Goal: Information Seeking & Learning: Learn about a topic

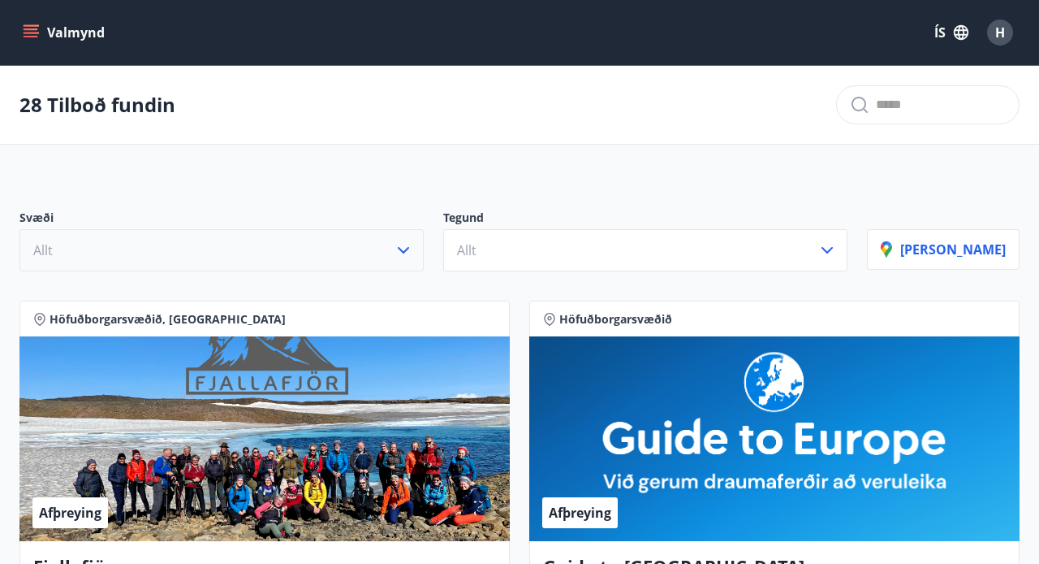
click at [413, 252] on icon "button" at bounding box center [403, 249] width 19 height 19
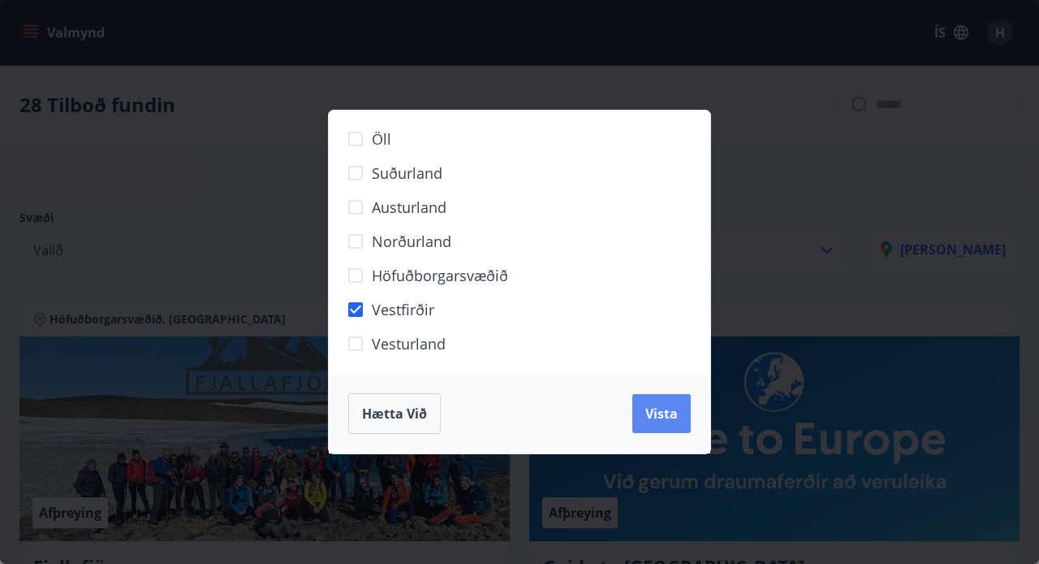
click at [662, 411] on span "Vista" at bounding box center [662, 413] width 32 height 18
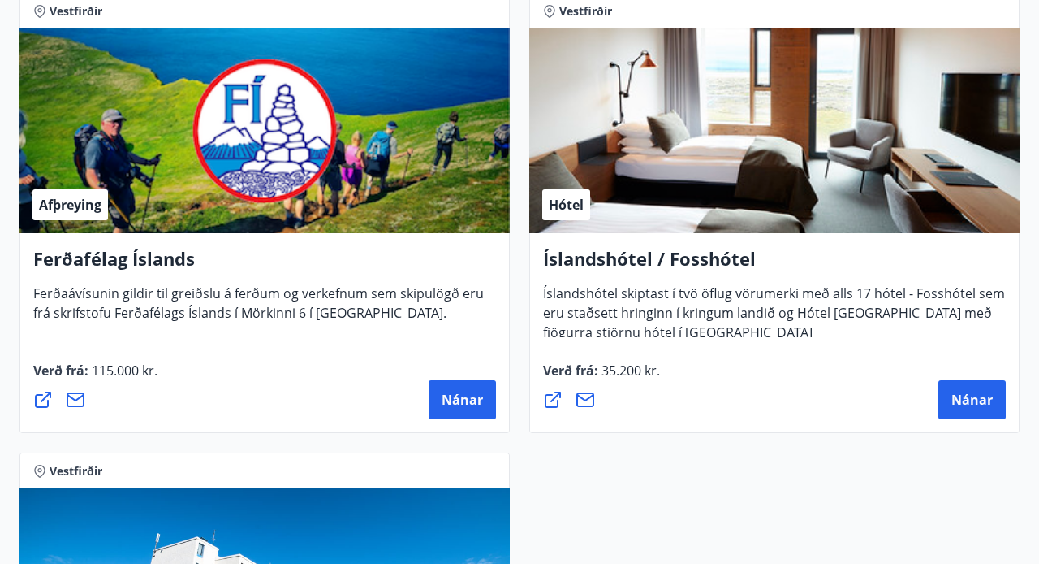
scroll to position [391, 0]
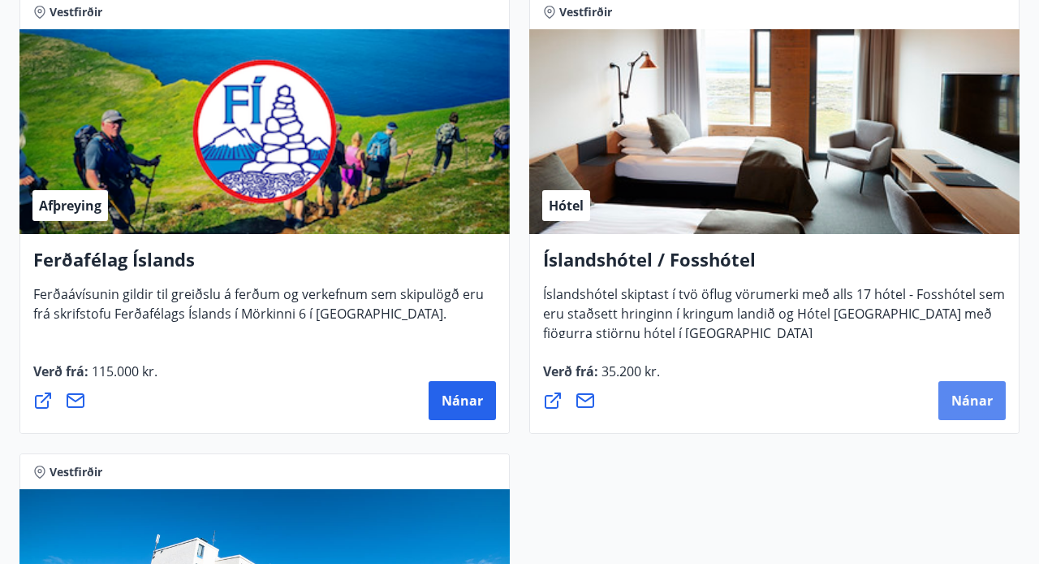
click at [963, 404] on span "Nánar" at bounding box center [972, 400] width 41 height 18
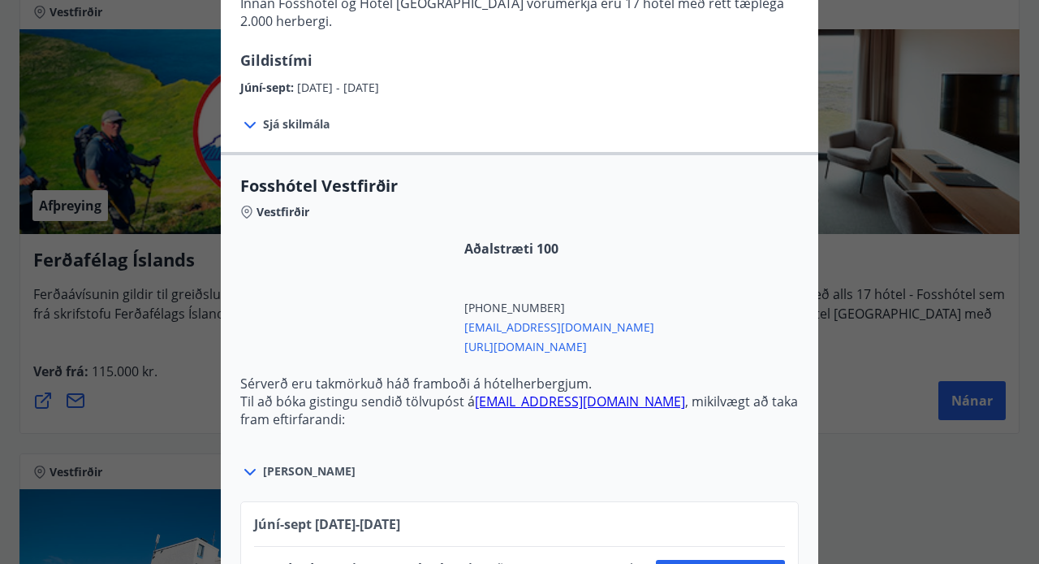
scroll to position [388, 0]
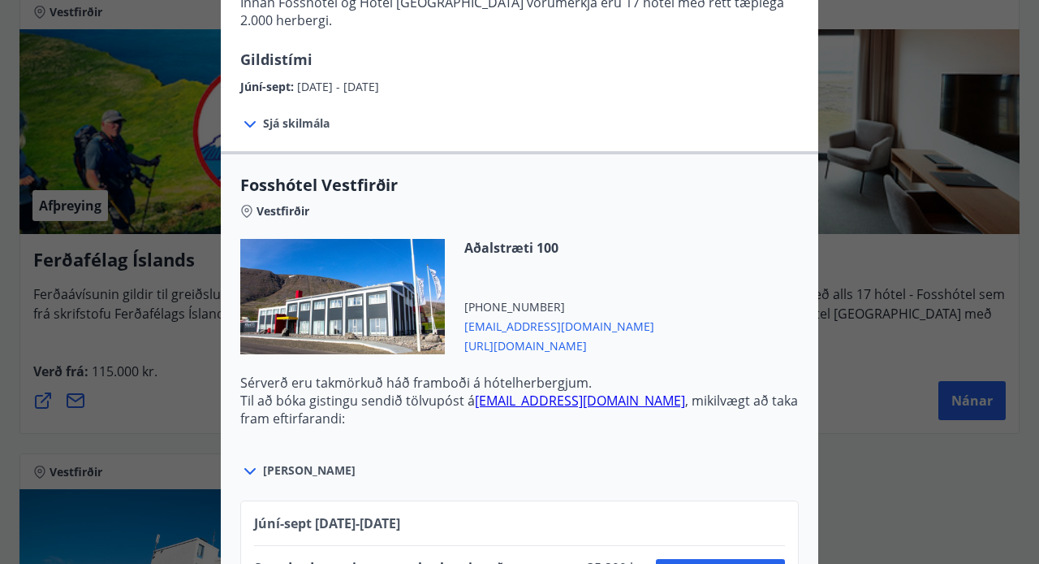
click at [250, 461] on icon at bounding box center [249, 470] width 19 height 19
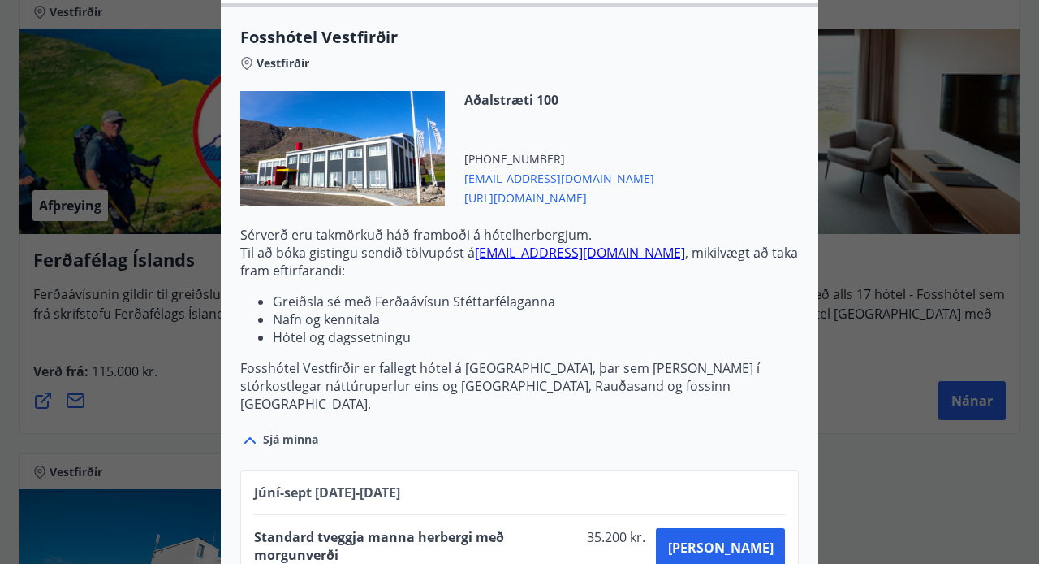
scroll to position [0, 0]
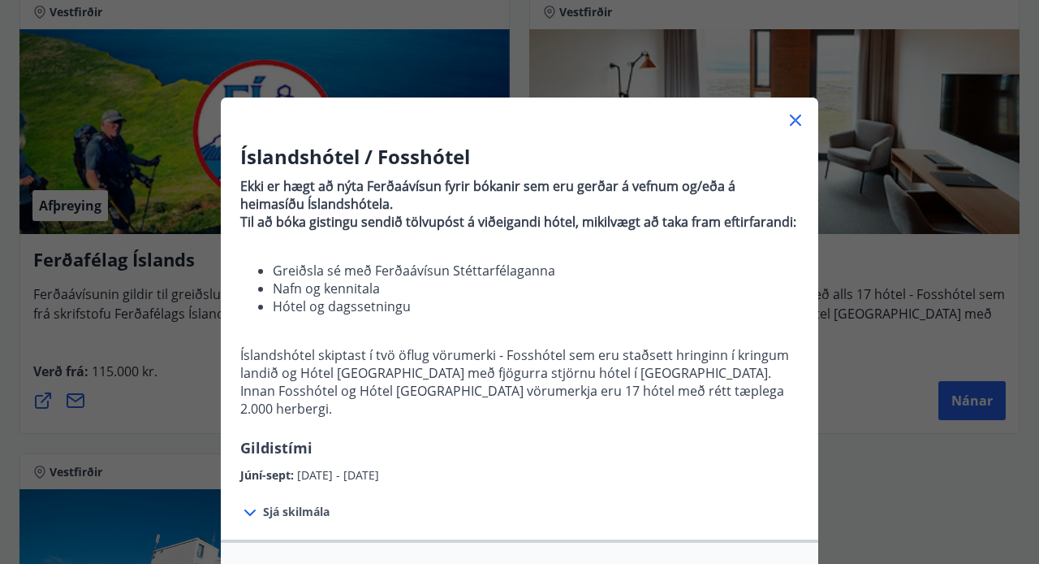
click at [869, 510] on div "Íslandshótel / Fosshótel Ekki er hægt að nýta Ferðaávísun fyrir bókanir sem eru…" at bounding box center [519, 282] width 1039 height 564
click at [69, 42] on div "Íslandshótel / Fosshótel Ekki er hægt að nýta Ferðaávísun fyrir bókanir sem eru…" at bounding box center [519, 282] width 1039 height 564
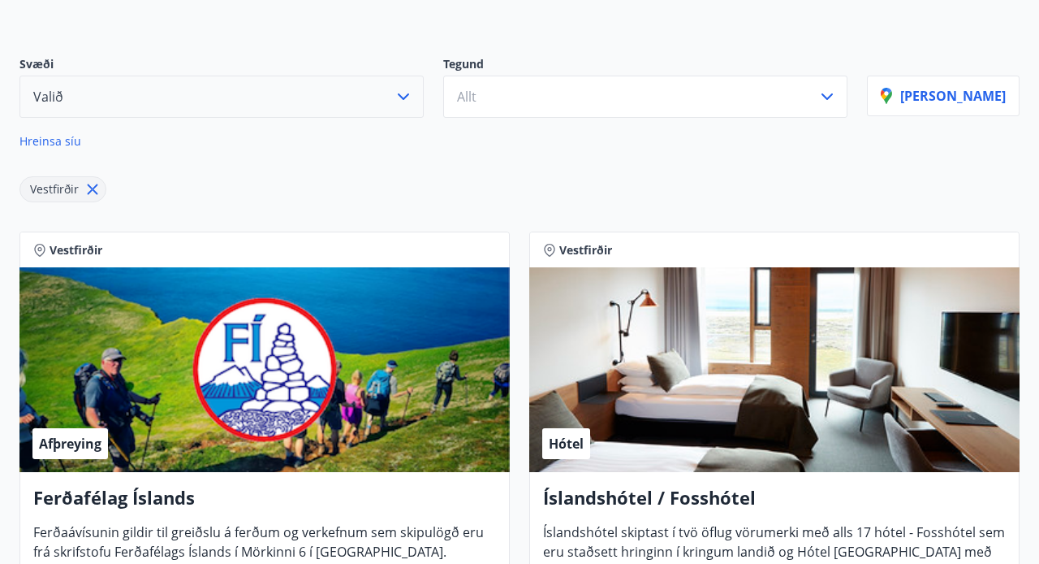
scroll to position [156, 0]
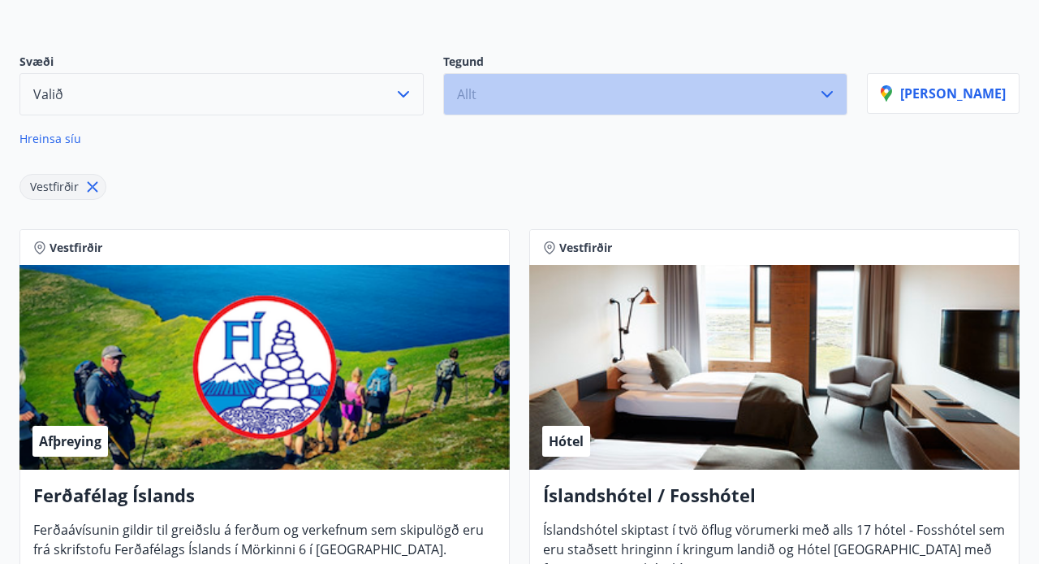
click at [477, 94] on span "Allt" at bounding box center [466, 94] width 19 height 18
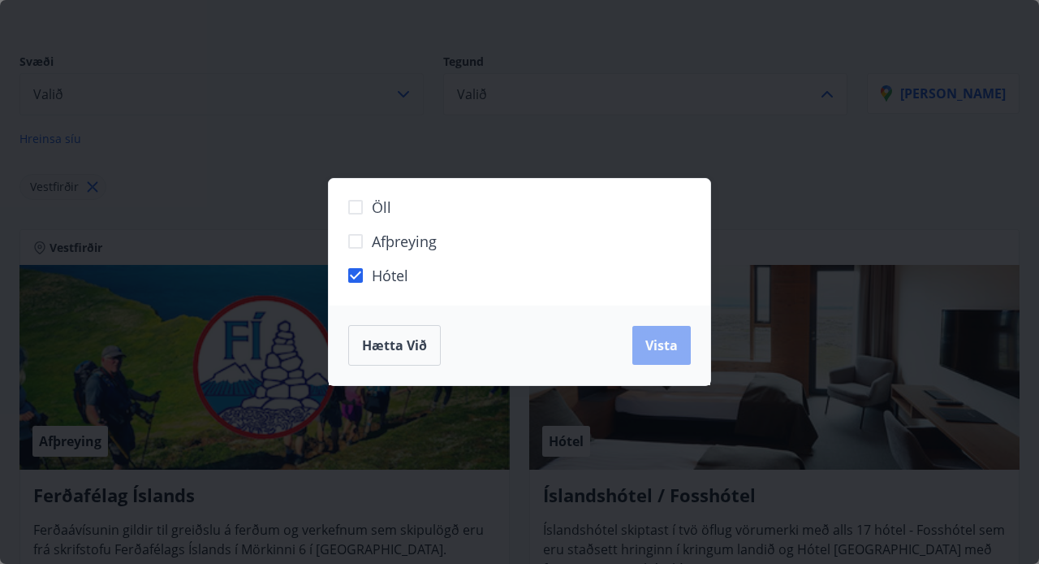
click at [646, 336] on span "Vista" at bounding box center [662, 345] width 32 height 18
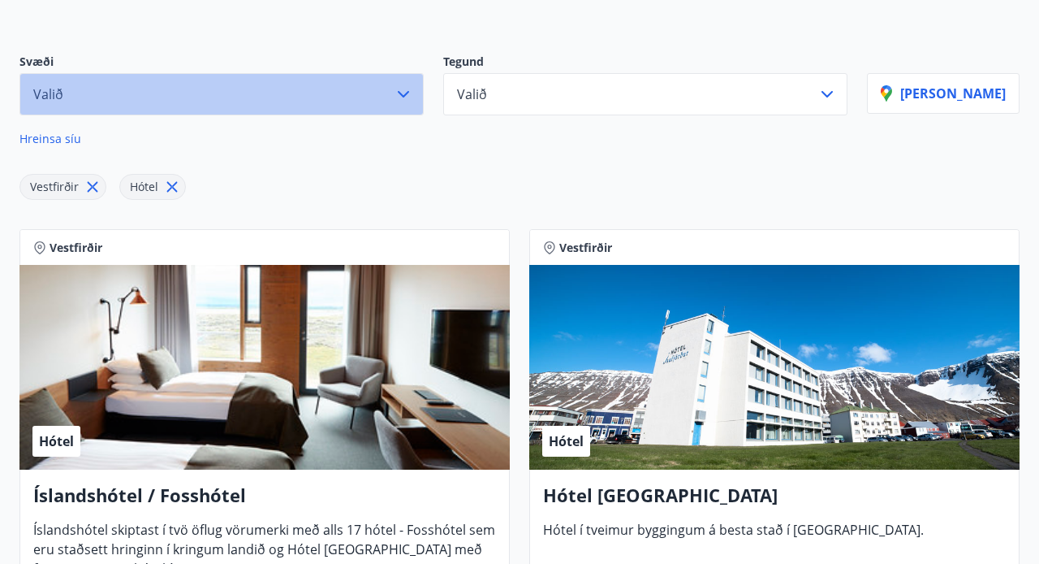
click at [283, 94] on button "Valið" at bounding box center [221, 94] width 404 height 42
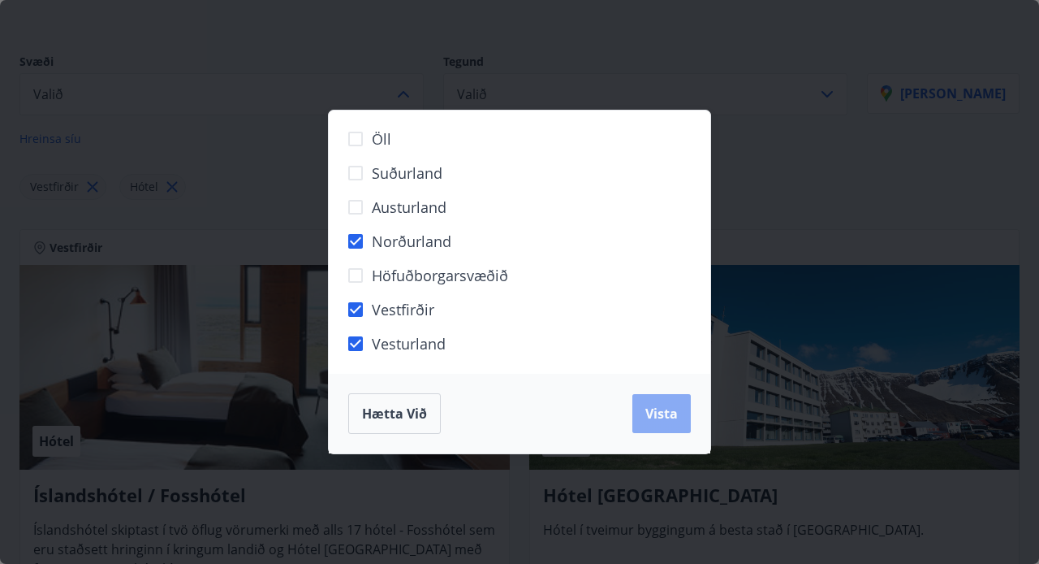
click at [644, 413] on button "Vista" at bounding box center [662, 413] width 58 height 39
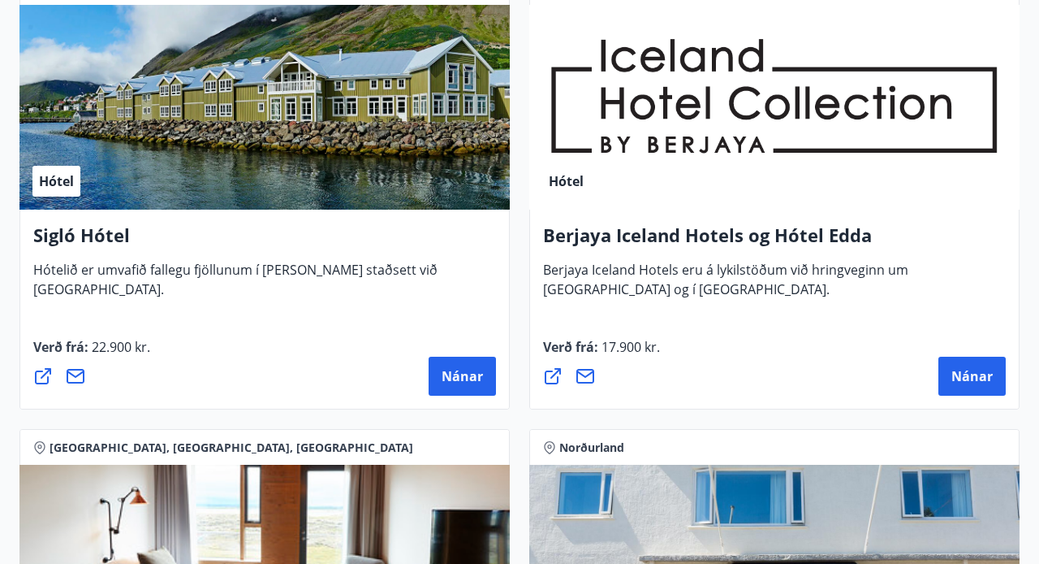
scroll to position [873, 0]
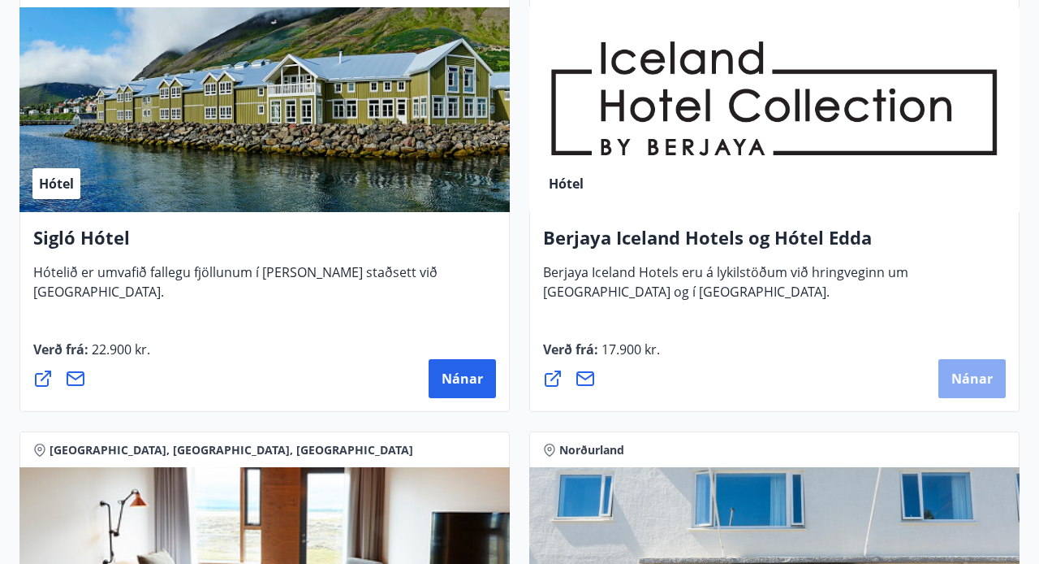
click at [982, 376] on span "Nánar" at bounding box center [972, 378] width 41 height 18
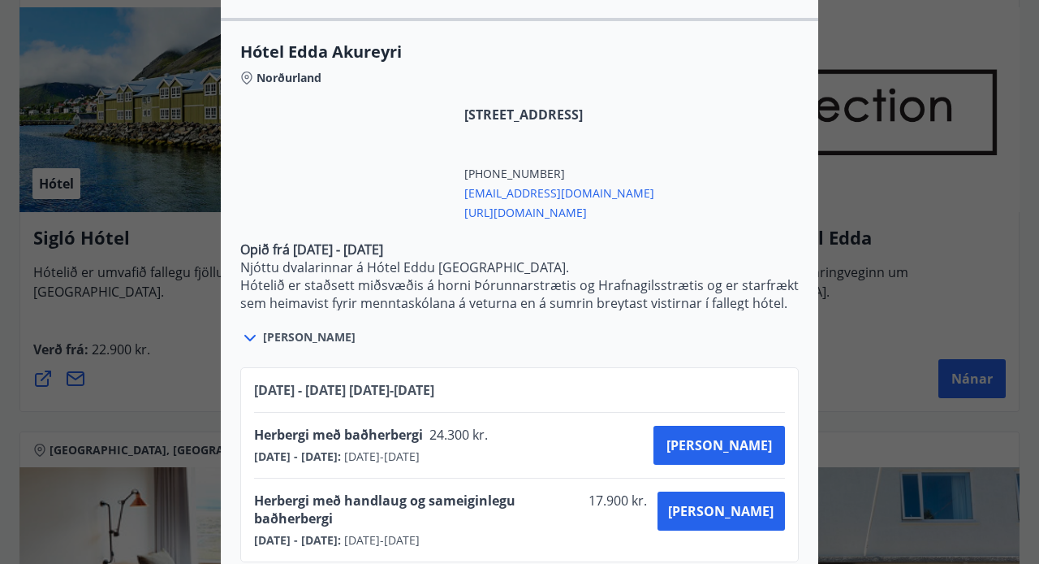
scroll to position [0, 0]
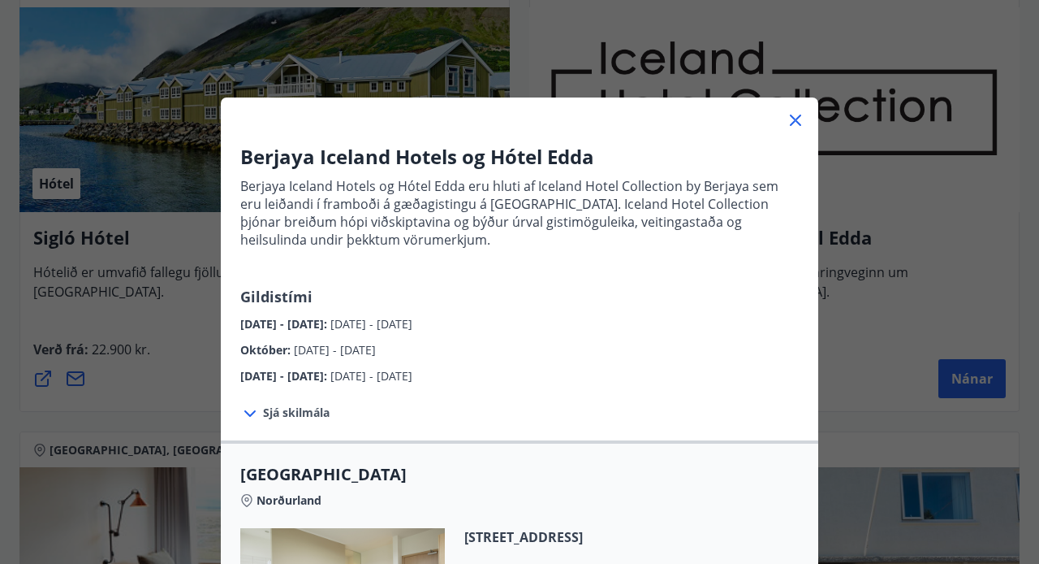
click at [793, 123] on icon at bounding box center [795, 120] width 11 height 11
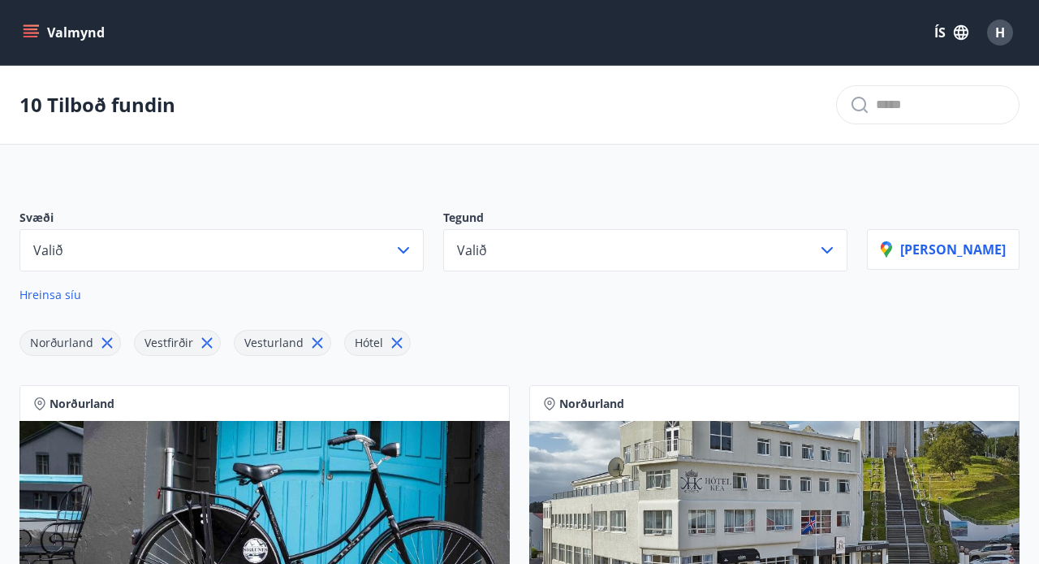
click at [413, 244] on icon "button" at bounding box center [403, 249] width 19 height 19
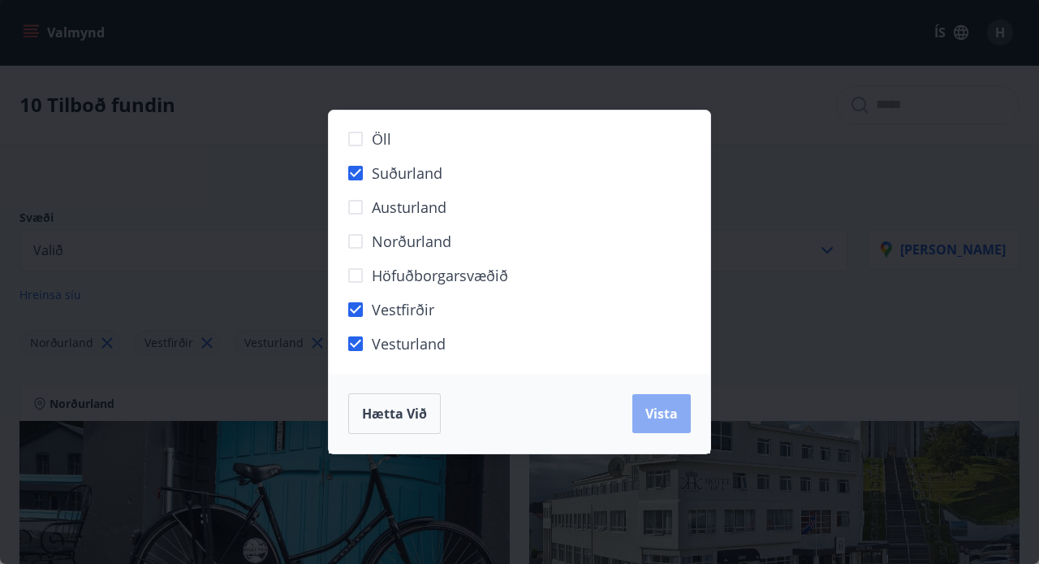
click at [663, 412] on span "Vista" at bounding box center [662, 413] width 32 height 18
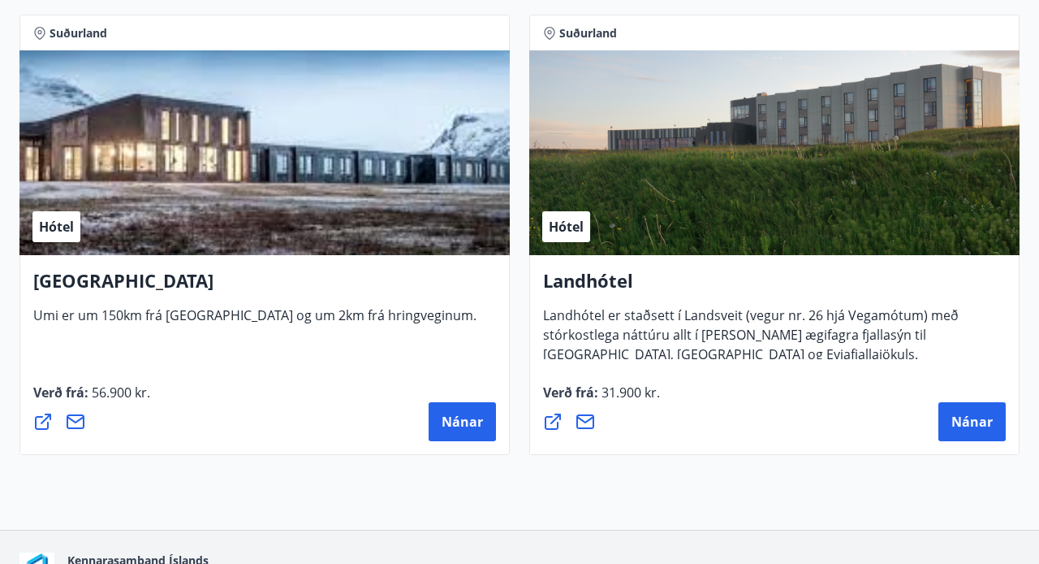
scroll to position [2201, 0]
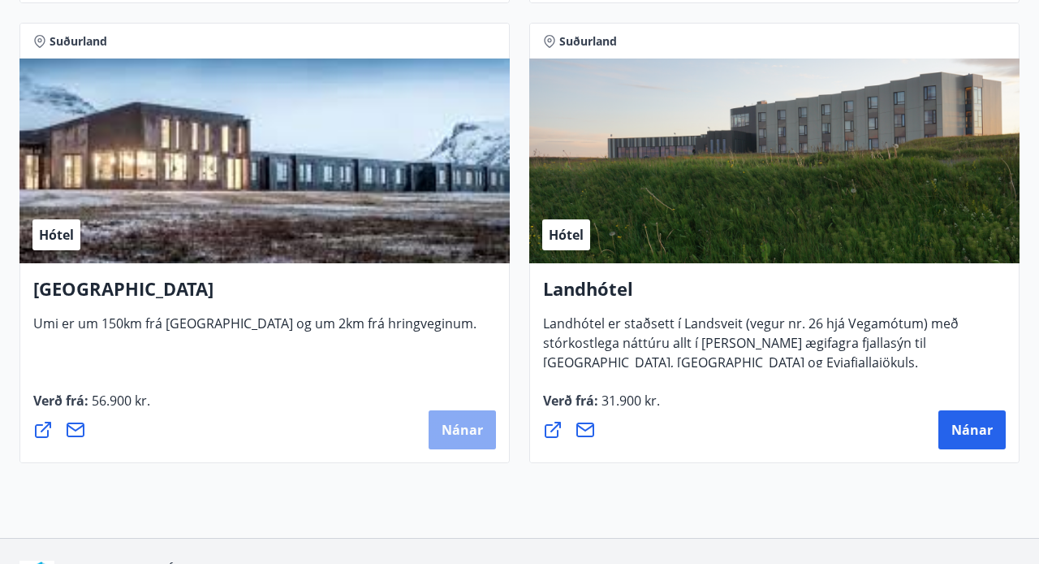
click at [446, 419] on button "Nánar" at bounding box center [462, 429] width 67 height 39
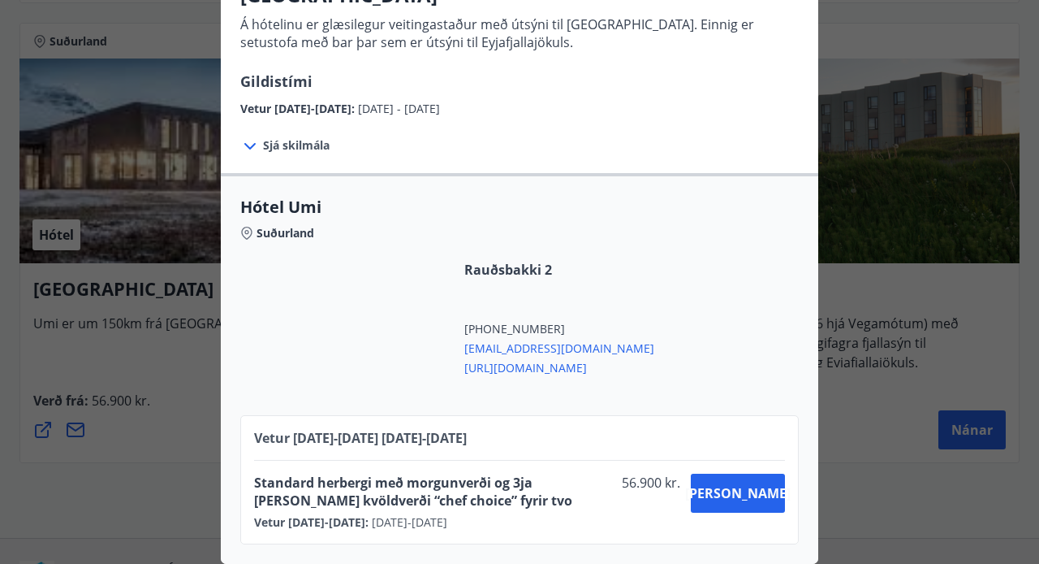
scroll to position [0, 0]
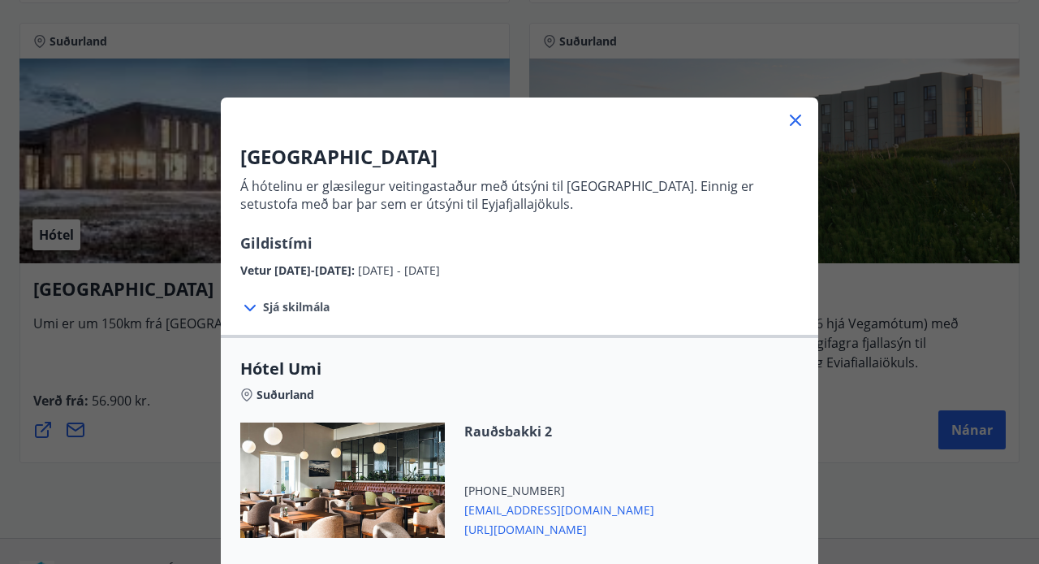
click at [792, 122] on icon at bounding box center [795, 120] width 11 height 11
